Goal: Information Seeking & Learning: Check status

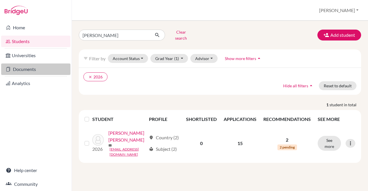
click at [32, 67] on link "Documents" at bounding box center [35, 68] width 69 height 11
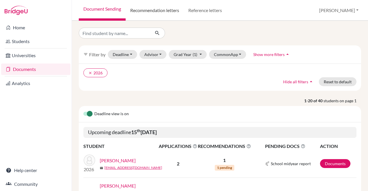
click at [169, 11] on link "Recommendation letters" at bounding box center [154, 10] width 58 height 21
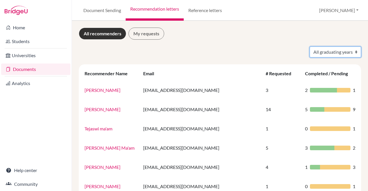
click at [352, 49] on select "All graduating years 2025 2026" at bounding box center [334, 52] width 51 height 11
select select "2026"
click at [309, 47] on select "All graduating years 2025 2026" at bounding box center [334, 52] width 51 height 11
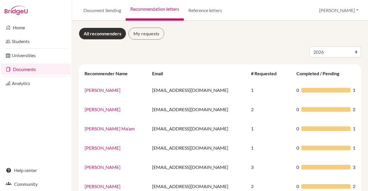
select select "2026"
click at [229, 63] on div "All graduating years 2025 2026 Recommender Name Email # Requested Completed / P…" at bounding box center [220, 161] width 282 height 229
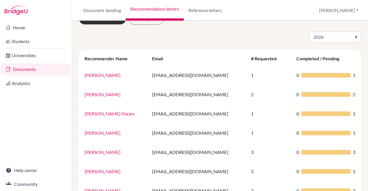
scroll to position [15, 0]
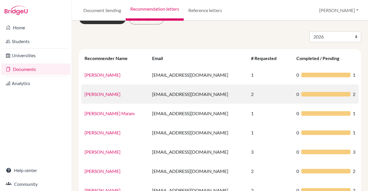
click at [105, 96] on link "Ms. Ashima Aggarwal" at bounding box center [102, 93] width 36 height 5
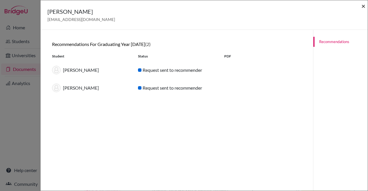
click at [364, 7] on span "×" at bounding box center [363, 6] width 4 height 8
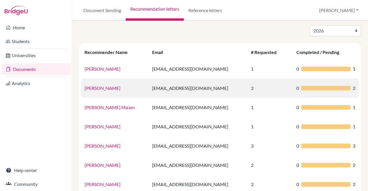
scroll to position [21, 0]
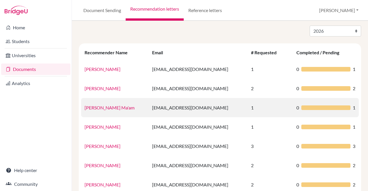
click at [96, 107] on link "Tejeswi Ma'am" at bounding box center [109, 107] width 50 height 5
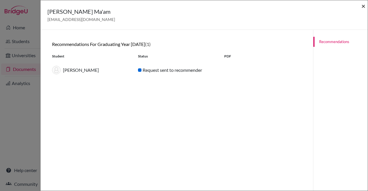
click at [364, 6] on span "×" at bounding box center [363, 6] width 4 height 8
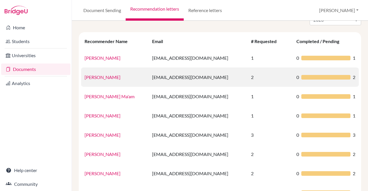
scroll to position [32, 0]
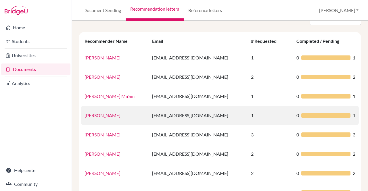
click at [93, 114] on link "[PERSON_NAME]" at bounding box center [102, 115] width 36 height 5
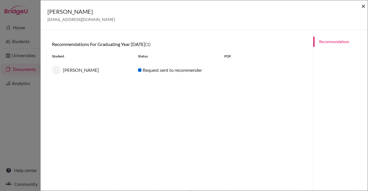
click at [364, 6] on span "×" at bounding box center [363, 6] width 4 height 8
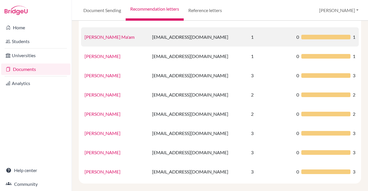
scroll to position [98, 0]
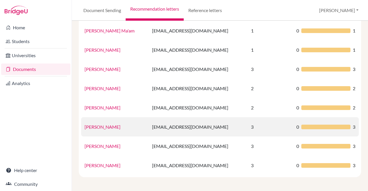
click at [102, 126] on link "Ms. Sonia Menon" at bounding box center [102, 126] width 36 height 5
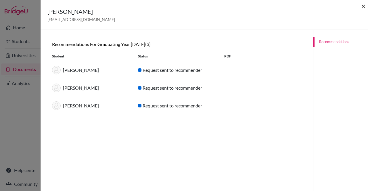
click at [364, 7] on span "×" at bounding box center [363, 6] width 4 height 8
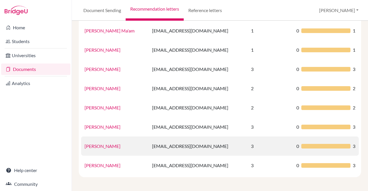
click at [98, 149] on td "[PERSON_NAME]" at bounding box center [114, 145] width 67 height 19
click at [97, 146] on link "[PERSON_NAME]" at bounding box center [102, 145] width 36 height 5
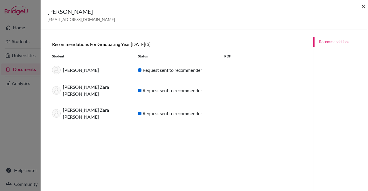
click at [364, 6] on span "×" at bounding box center [363, 6] width 4 height 8
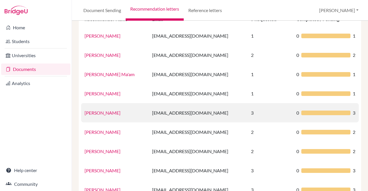
scroll to position [49, 0]
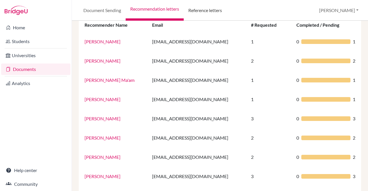
click at [208, 9] on link "Reference letters" at bounding box center [205, 10] width 43 height 21
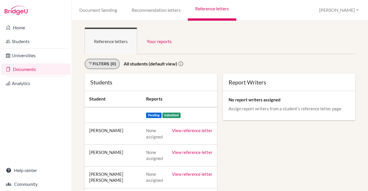
click at [109, 61] on link "Filters (0)" at bounding box center [101, 64] width 35 height 11
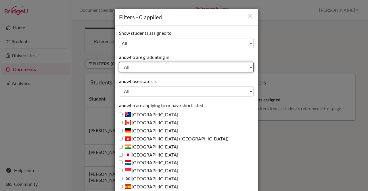
click at [235, 66] on select "All 2027 2026 2025 2024 2023 2022" at bounding box center [186, 67] width 134 height 10
select select "2026"
click at [119, 62] on select "All 2027 2026 2025 2024 2023 2022" at bounding box center [186, 67] width 134 height 10
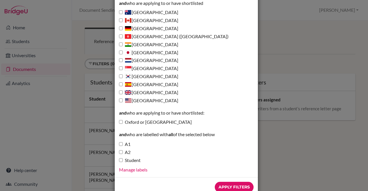
scroll to position [117, 0]
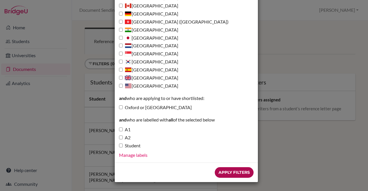
click at [239, 171] on input "Apply Filters" at bounding box center [234, 172] width 39 height 11
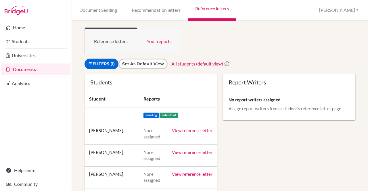
click at [159, 43] on link "Your reports" at bounding box center [159, 41] width 44 height 27
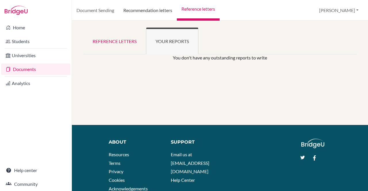
click at [155, 8] on link "Recommendation letters" at bounding box center [148, 10] width 58 height 21
